Goal: Find specific page/section

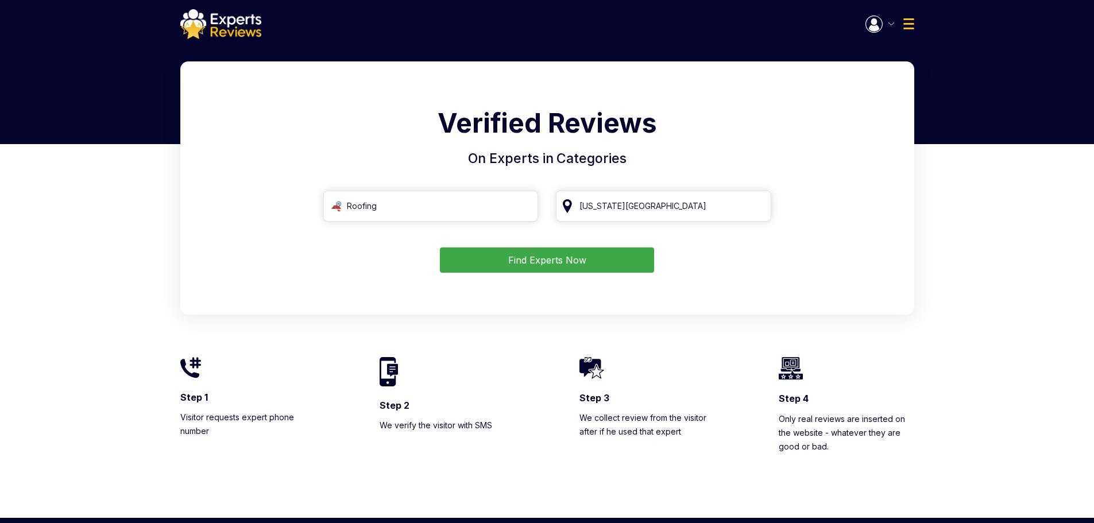
click at [537, 261] on button "Find Experts Now" at bounding box center [547, 259] width 214 height 25
